Goal: Information Seeking & Learning: Check status

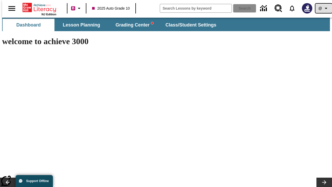
click at [323, 8] on icon "Profile/Settings" at bounding box center [326, 8] width 6 height 6
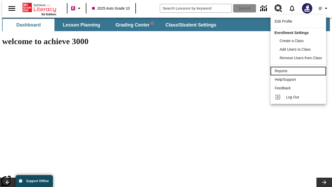
click at [299, 71] on div "Reports" at bounding box center [297, 70] width 47 height 5
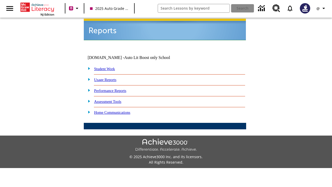
click at [115, 88] on link "Performance Reports" at bounding box center [110, 90] width 32 height 4
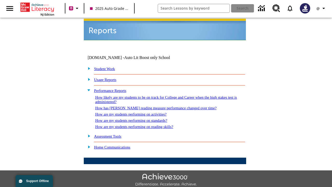
click at [139, 124] on link "How are my students performing on reading skills?" at bounding box center [134, 126] width 78 height 4
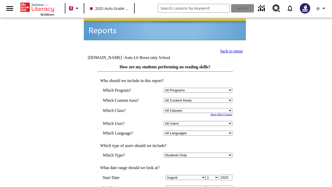
select select "4"
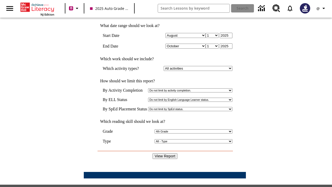
click at [165, 153] on input "View Report" at bounding box center [164, 156] width 25 height 6
click at [321, 8] on icon "Profile/Settings" at bounding box center [323, 8] width 6 height 6
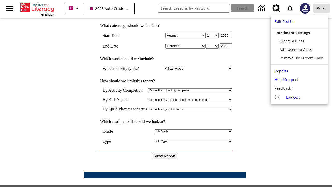
scroll to position [0, 0]
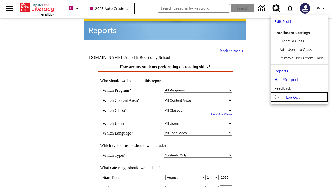
click at [299, 97] on span "Log Out" at bounding box center [292, 97] width 13 height 5
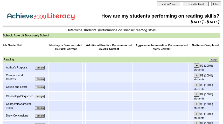
click at [42, 69] on input "assign" at bounding box center [40, 67] width 10 height 3
